Goal: Task Accomplishment & Management: Manage account settings

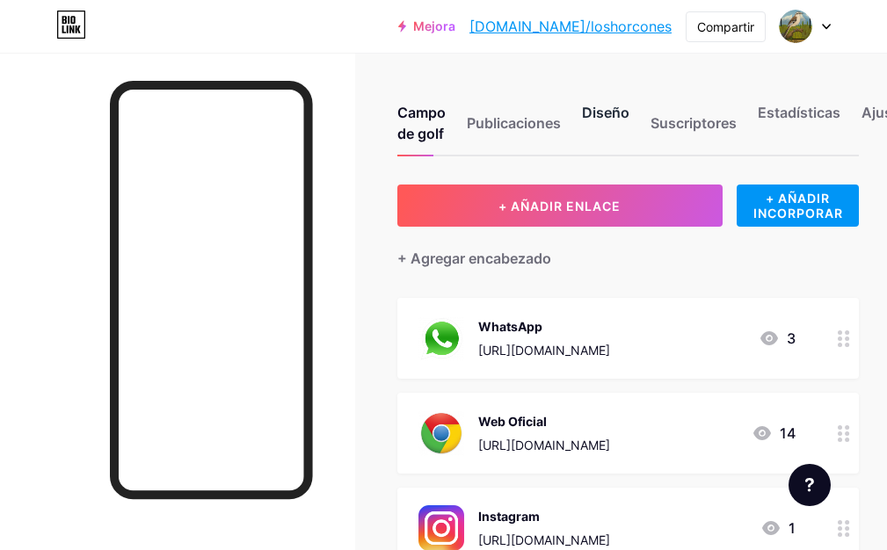
click at [610, 106] on font "Diseño" at bounding box center [605, 113] width 47 height 18
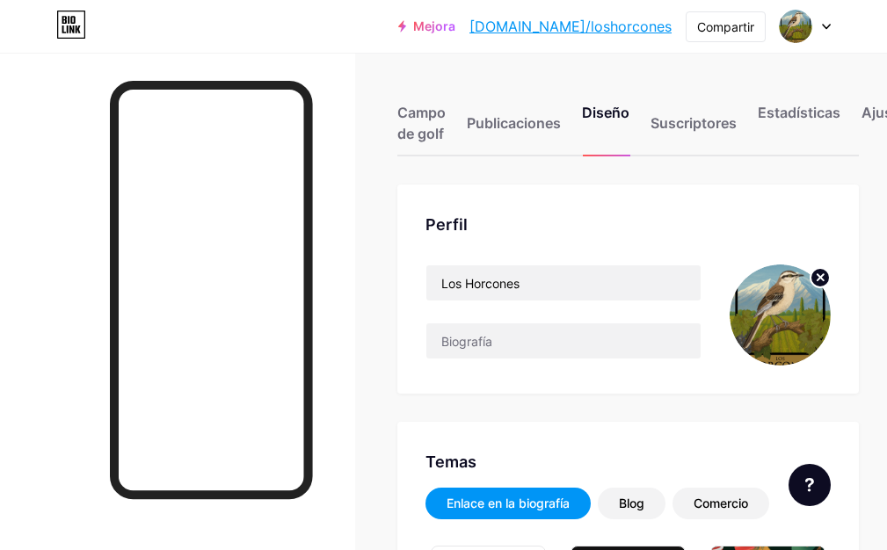
type input "#6b94a5"
type input "#bcc6bc"
type input "#ffffff"
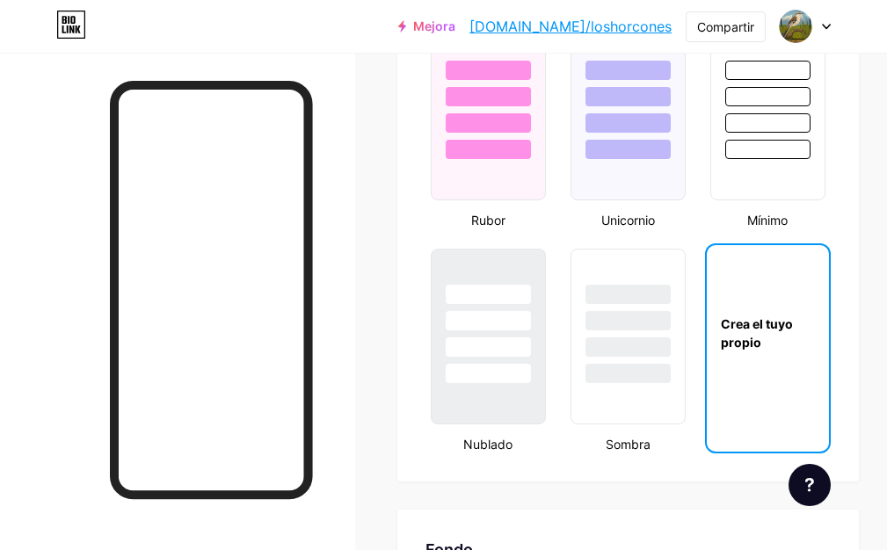
scroll to position [1933, 0]
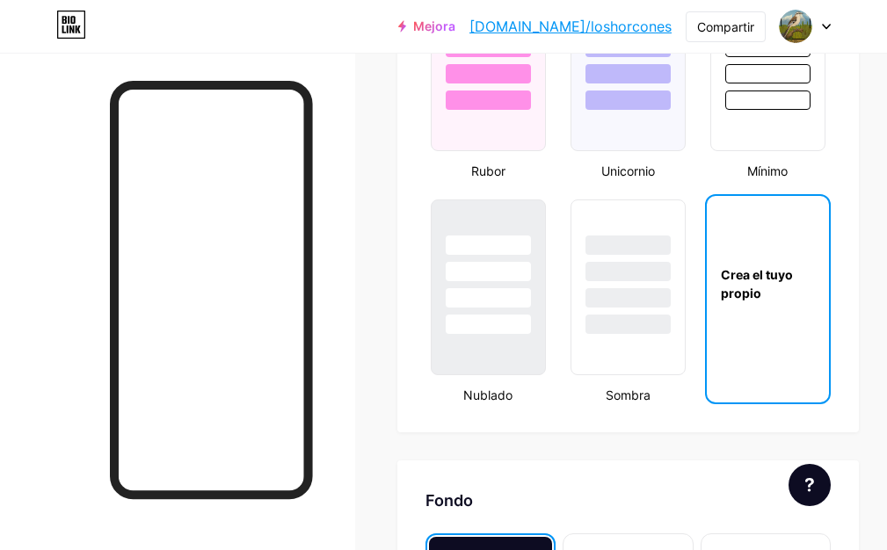
click at [742, 277] on font "Crea el tuyo propio" at bounding box center [757, 283] width 72 height 33
type input "#6b94a5"
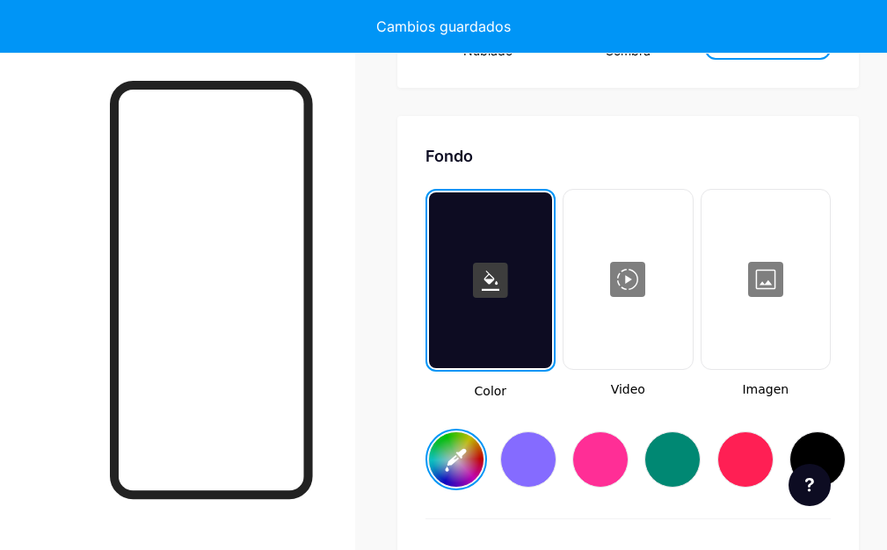
scroll to position [2323, 0]
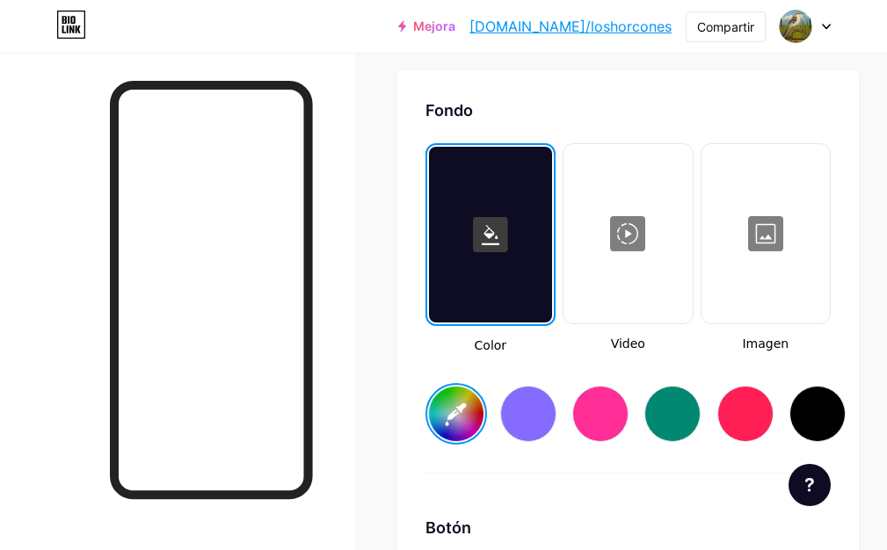
click at [786, 228] on div at bounding box center [765, 234] width 125 height 176
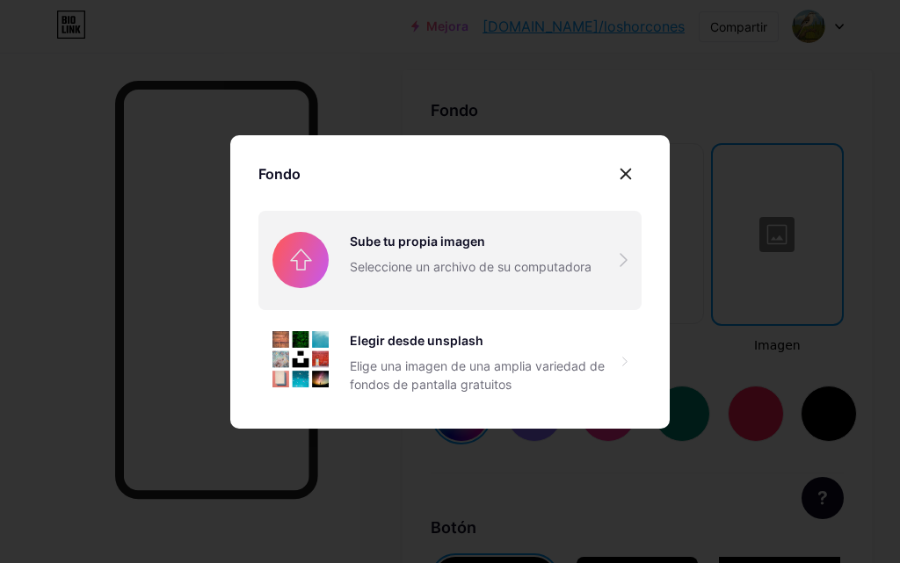
click at [467, 252] on input "file" at bounding box center [449, 260] width 383 height 98
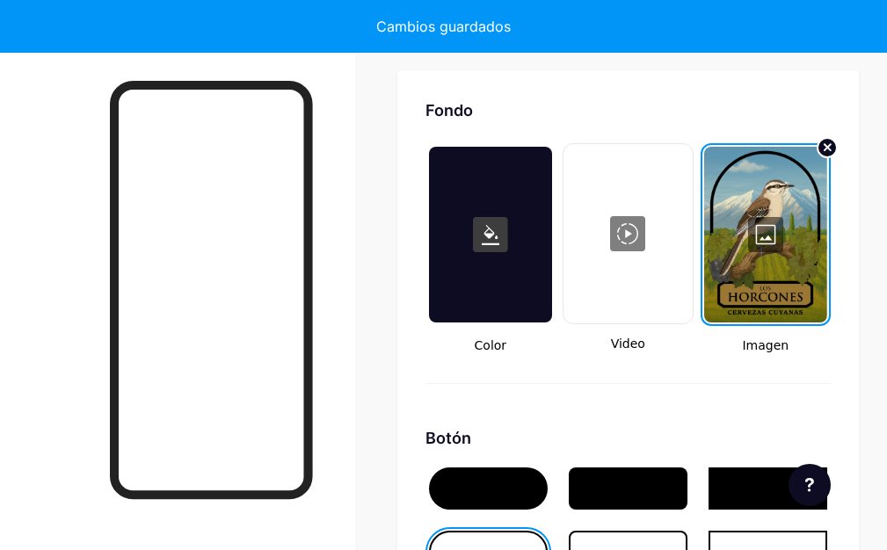
type input "#ffffff"
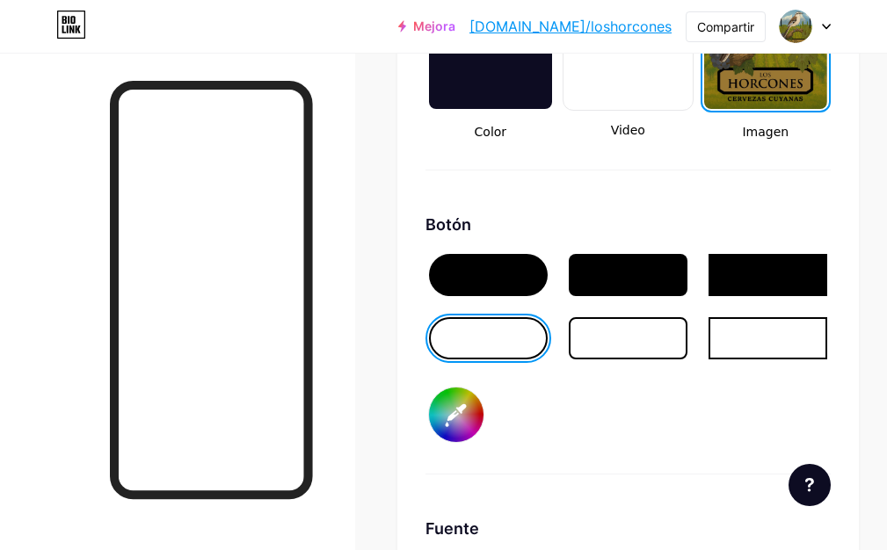
scroll to position [2587, 0]
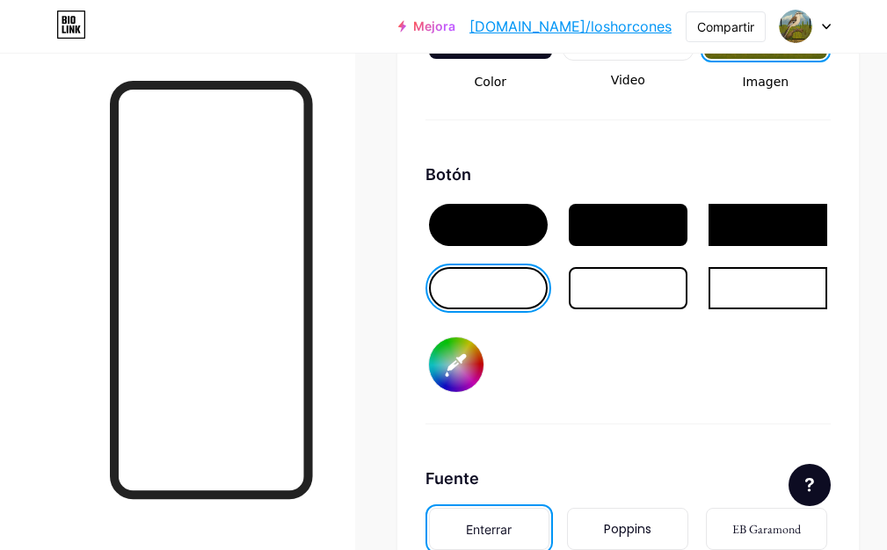
click at [465, 351] on input "#bcc6bc" at bounding box center [456, 364] width 54 height 54
type input "#85afba"
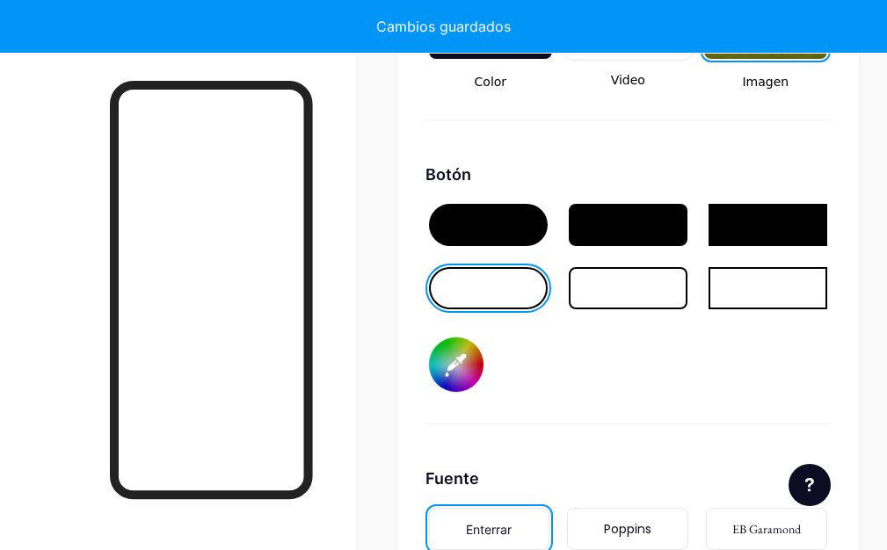
type input "#ffffff"
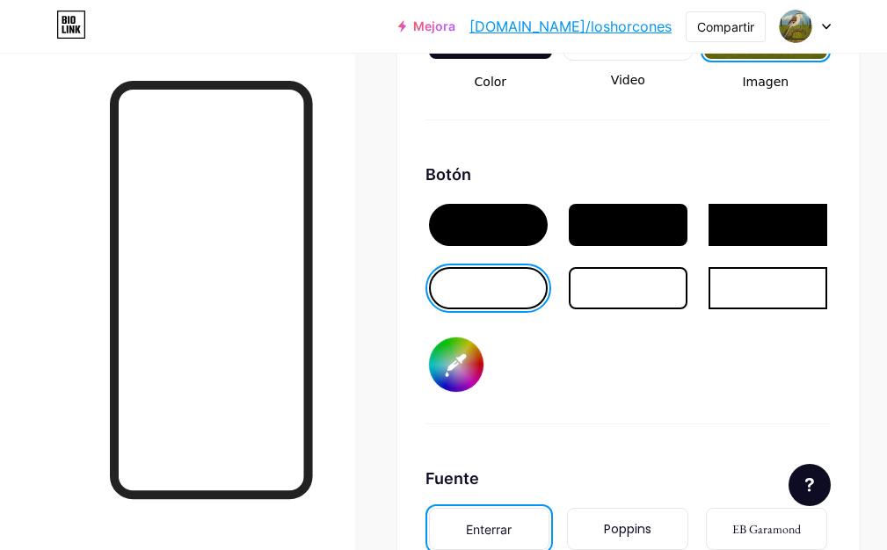
type input "#85afba"
click at [402, 358] on div "Fondo Color Video Imagen Botón #85afba Fuente Enterrar Poppins EB Garamond TEKO…" at bounding box center [627, 303] width 461 height 993
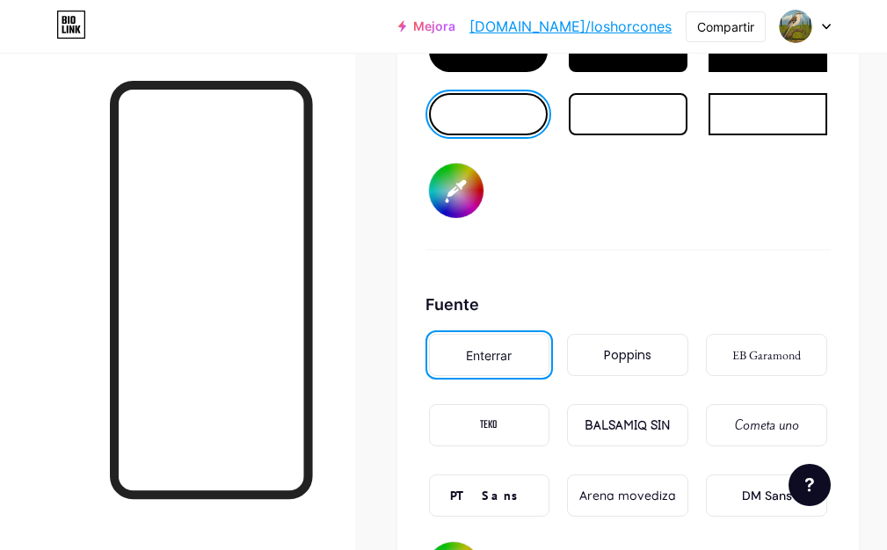
scroll to position [2988, 0]
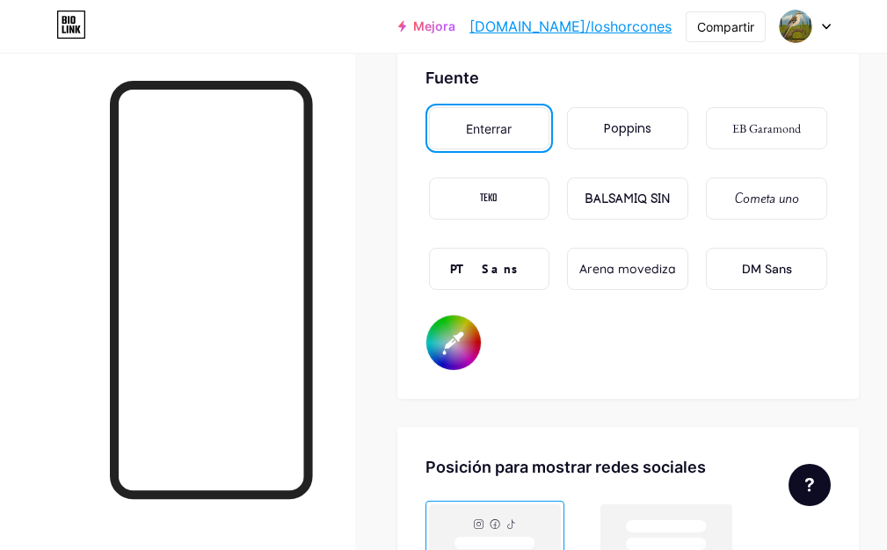
click at [541, 272] on div "PT Sans" at bounding box center [489, 269] width 121 height 42
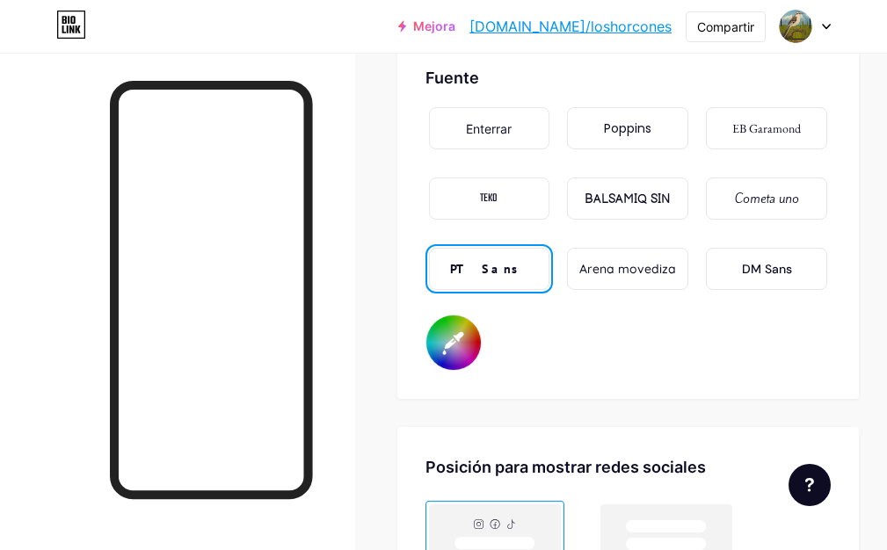
click at [469, 343] on input "#ffffff" at bounding box center [453, 342] width 54 height 54
type input "#050505"
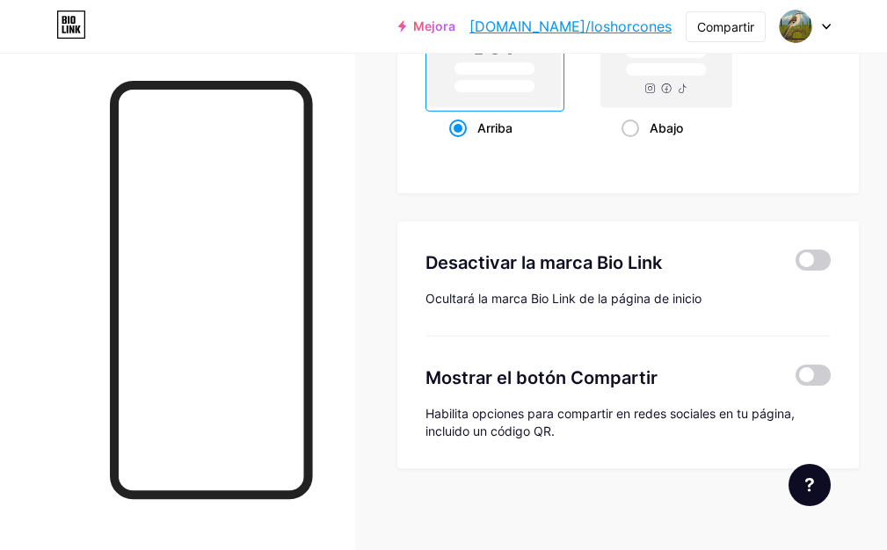
scroll to position [3469, 0]
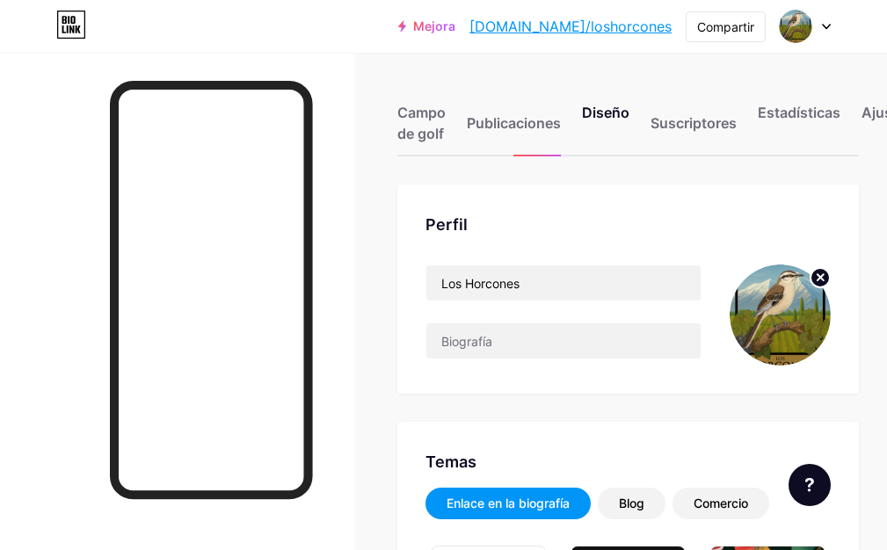
type input "#85afba"
type input "#050505"
